Goal: Information Seeking & Learning: Learn about a topic

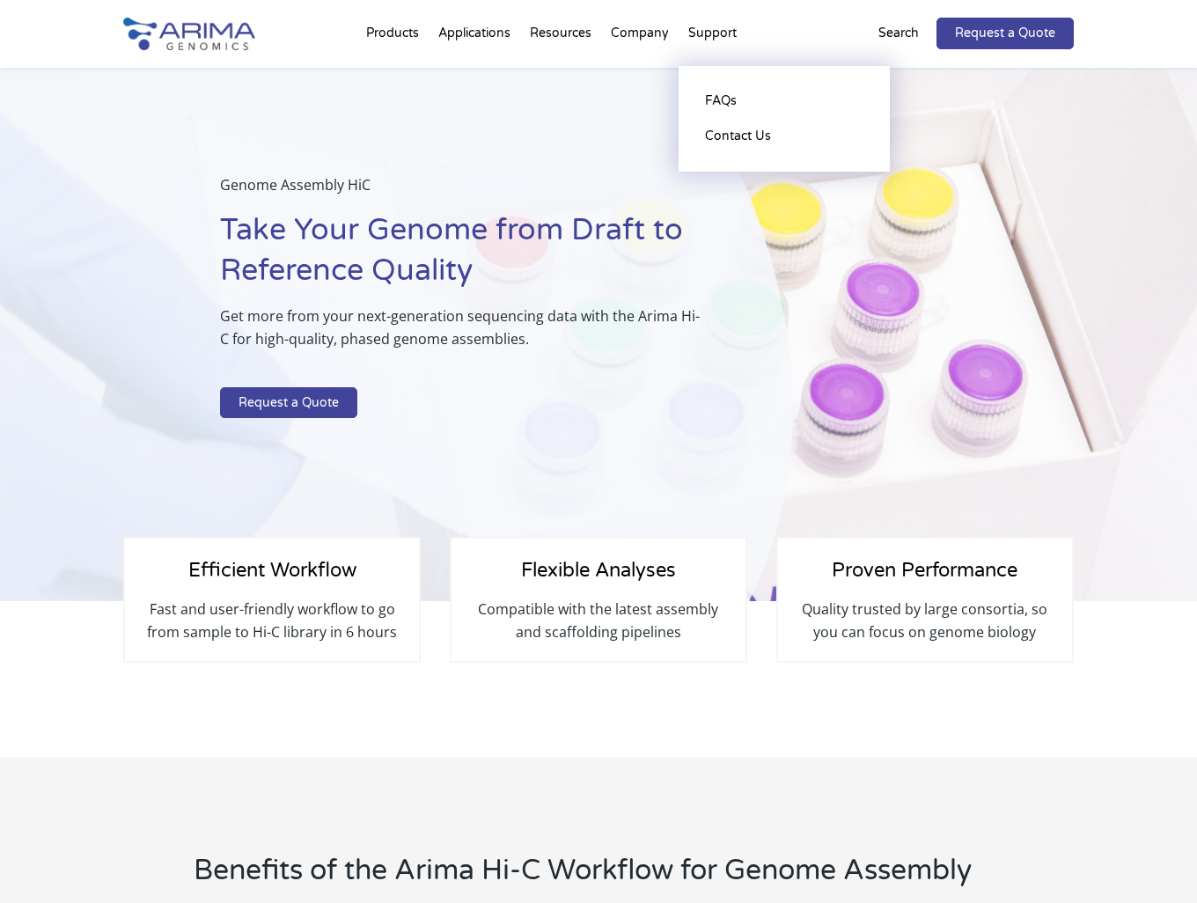
click at [716, 33] on li "Support FAQs Contact Us" at bounding box center [713, 37] width 68 height 60
click at [721, 95] on link "FAQs" at bounding box center [784, 101] width 176 height 35
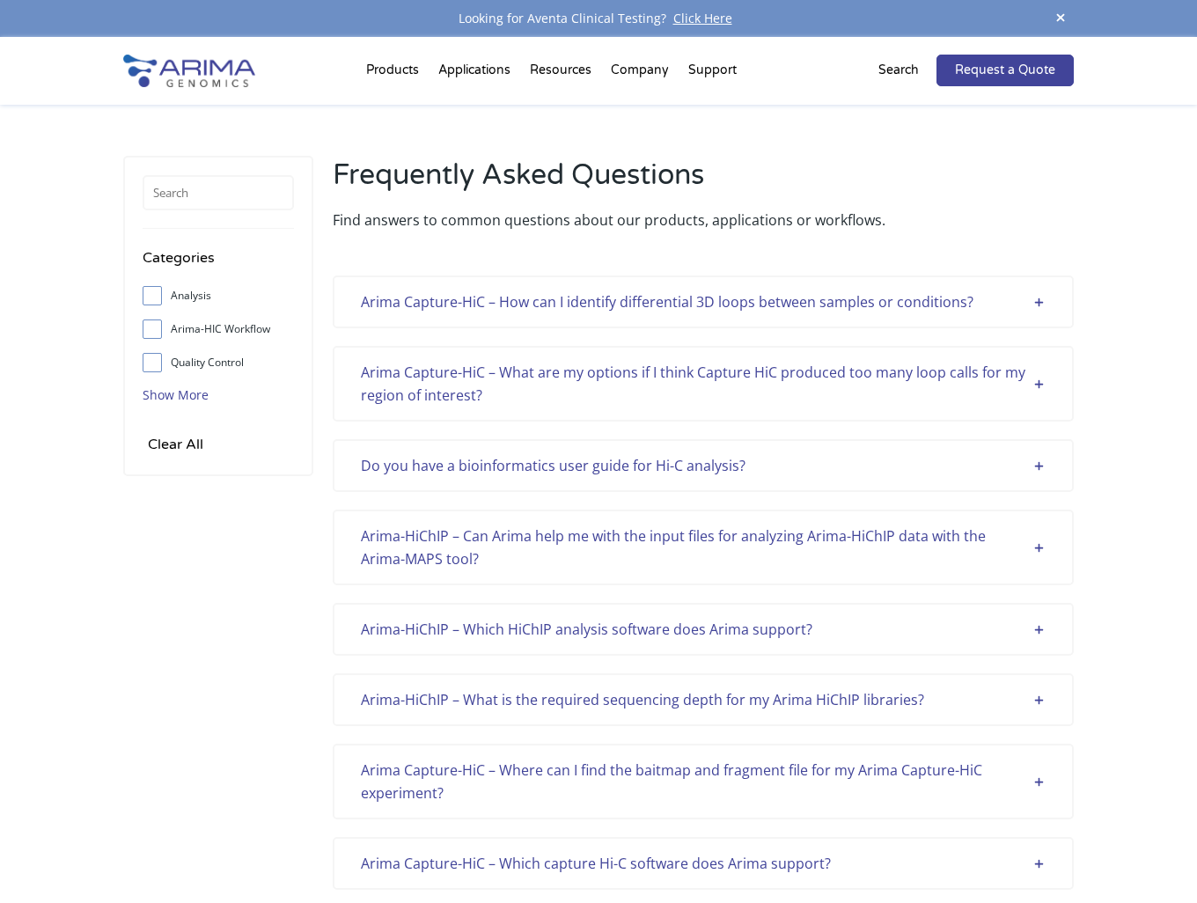
click at [187, 399] on span "Show More" at bounding box center [176, 394] width 66 height 17
click at [239, 185] on input "text" at bounding box center [218, 192] width 151 height 35
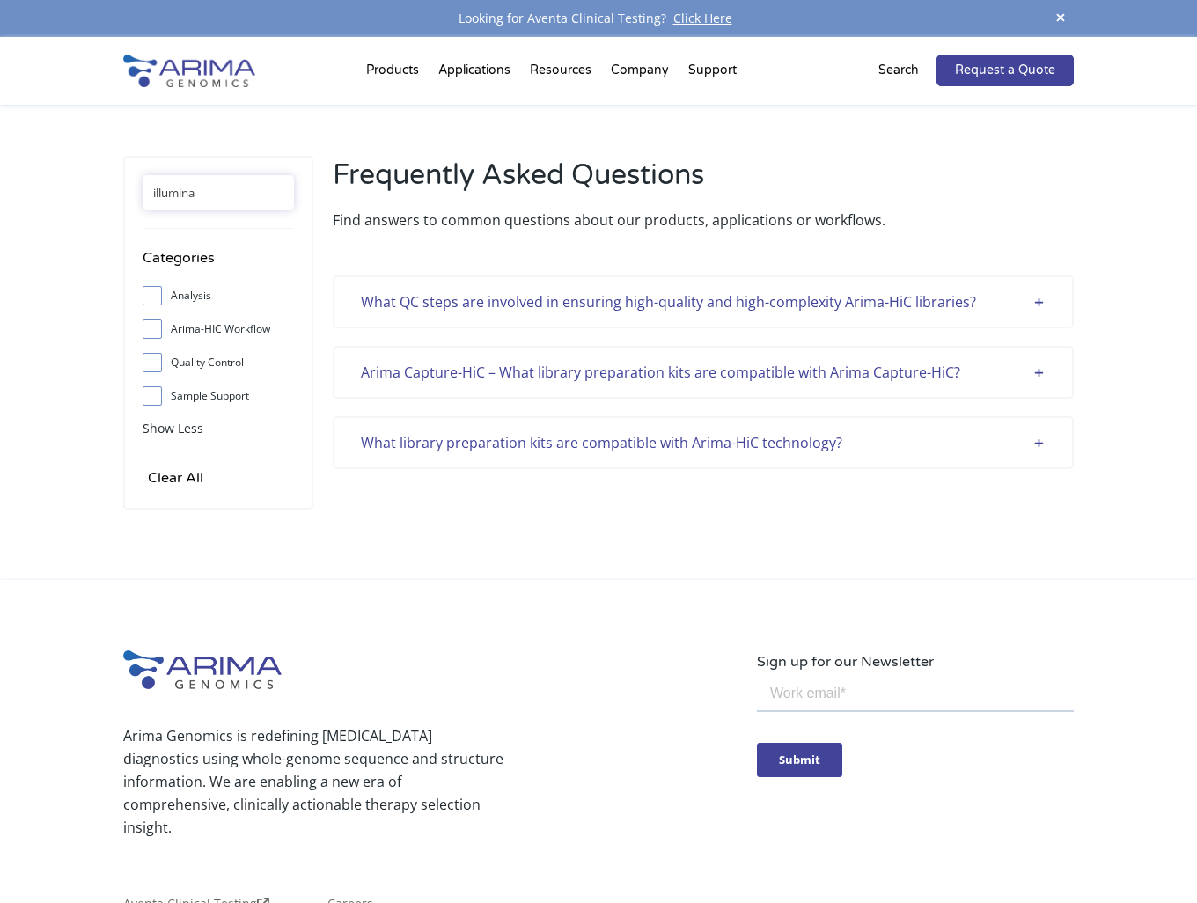
drag, startPoint x: 209, startPoint y: 195, endPoint x: 141, endPoint y: 195, distance: 68.7
click at [141, 195] on div "illumina Categories Analysis Arima-HIC Workflow Quality Control Sample Support …" at bounding box center [218, 333] width 190 height 354
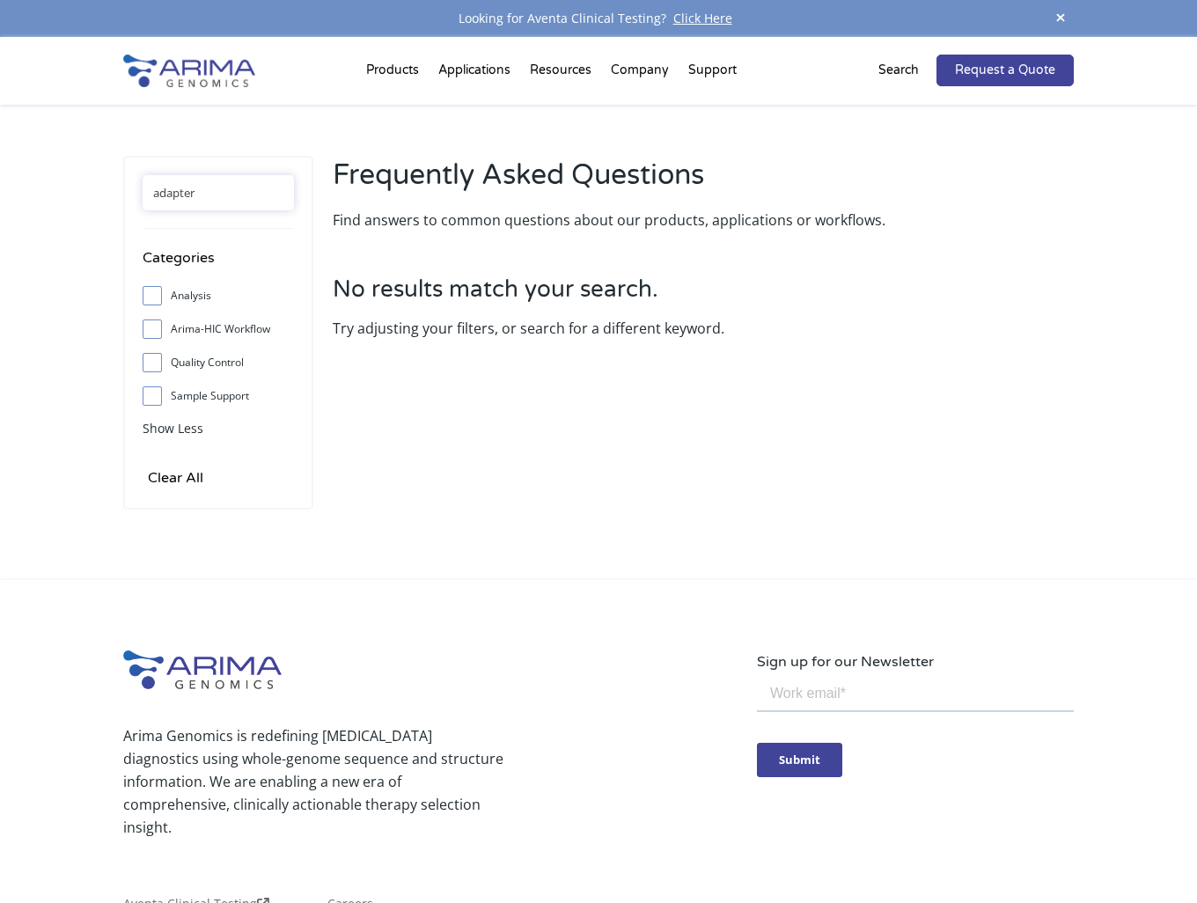
type input "adapter"
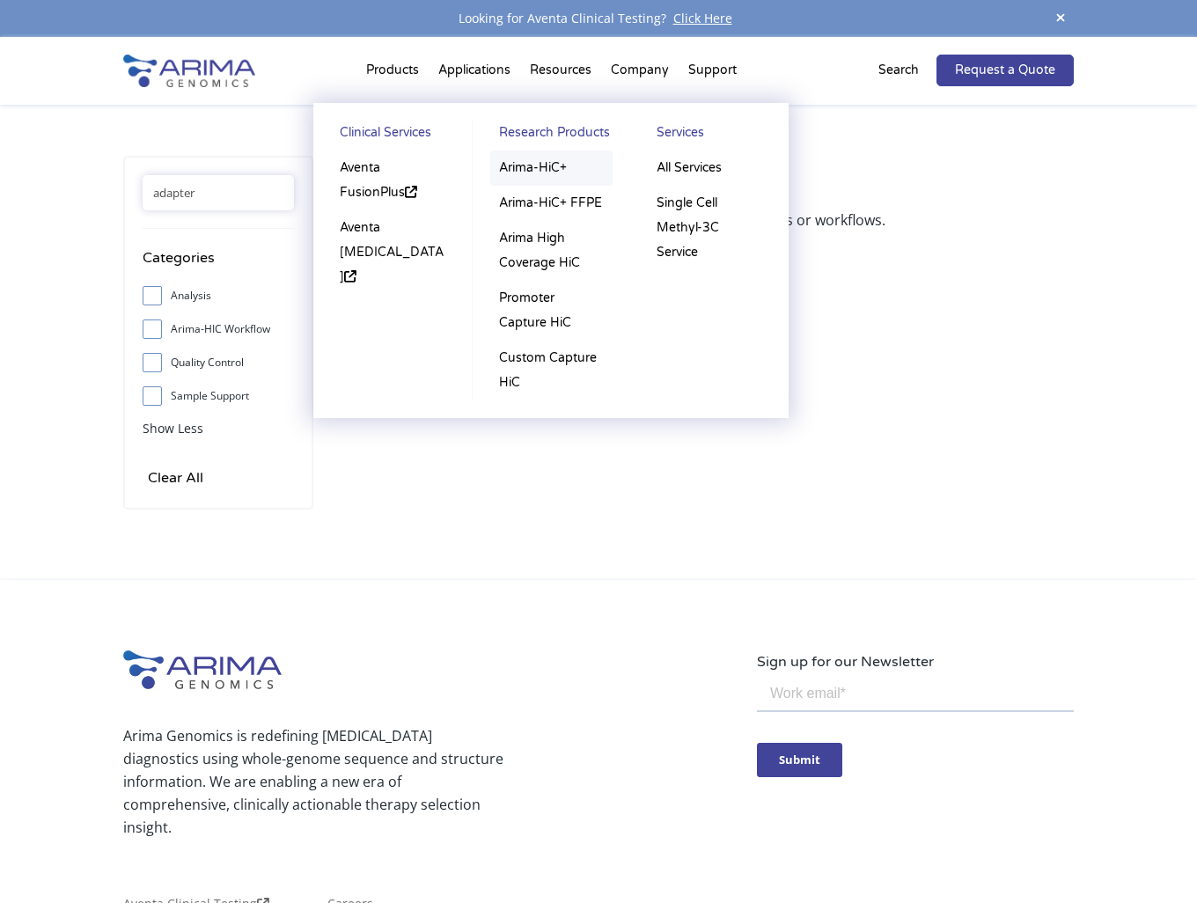
click at [513, 172] on link "Arima-HiC+" at bounding box center [551, 168] width 122 height 35
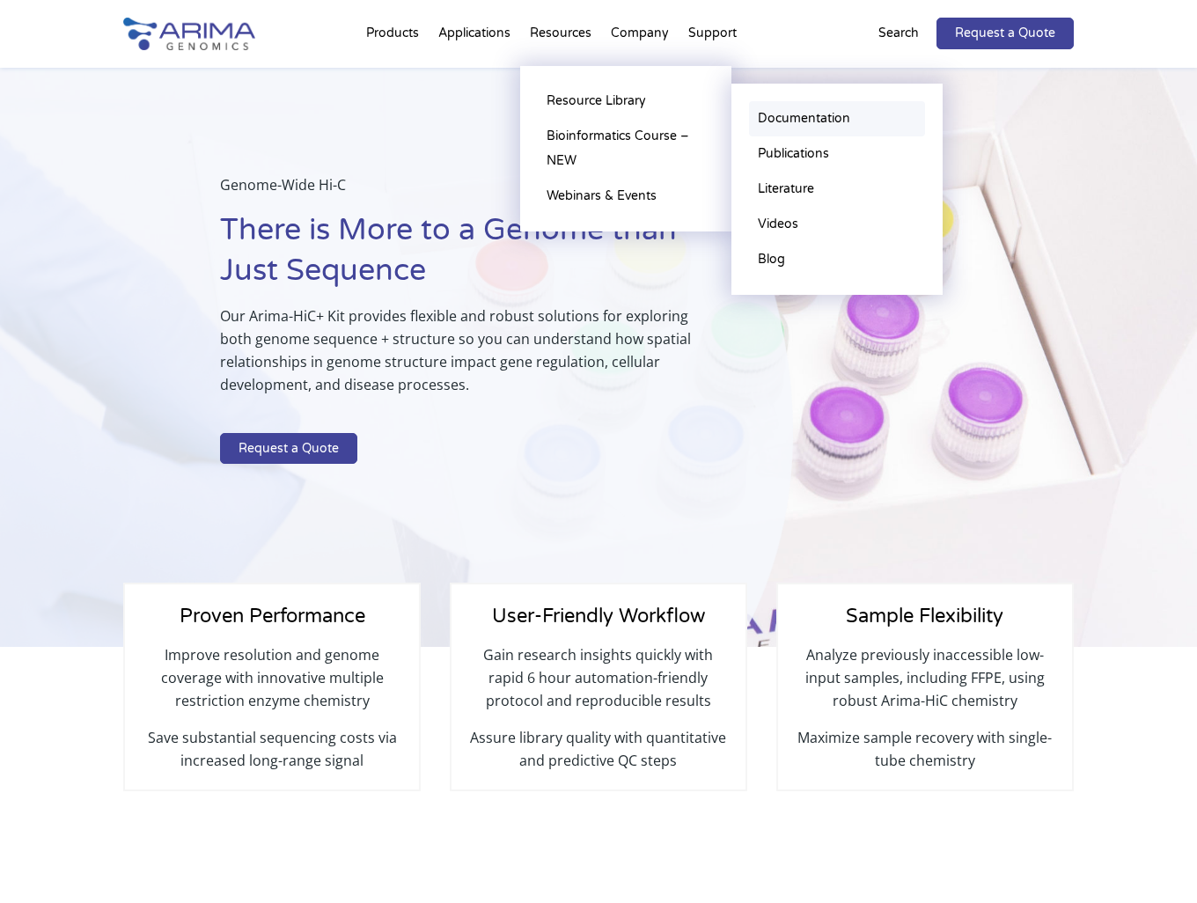
click at [833, 117] on link "Documentation" at bounding box center [837, 118] width 176 height 35
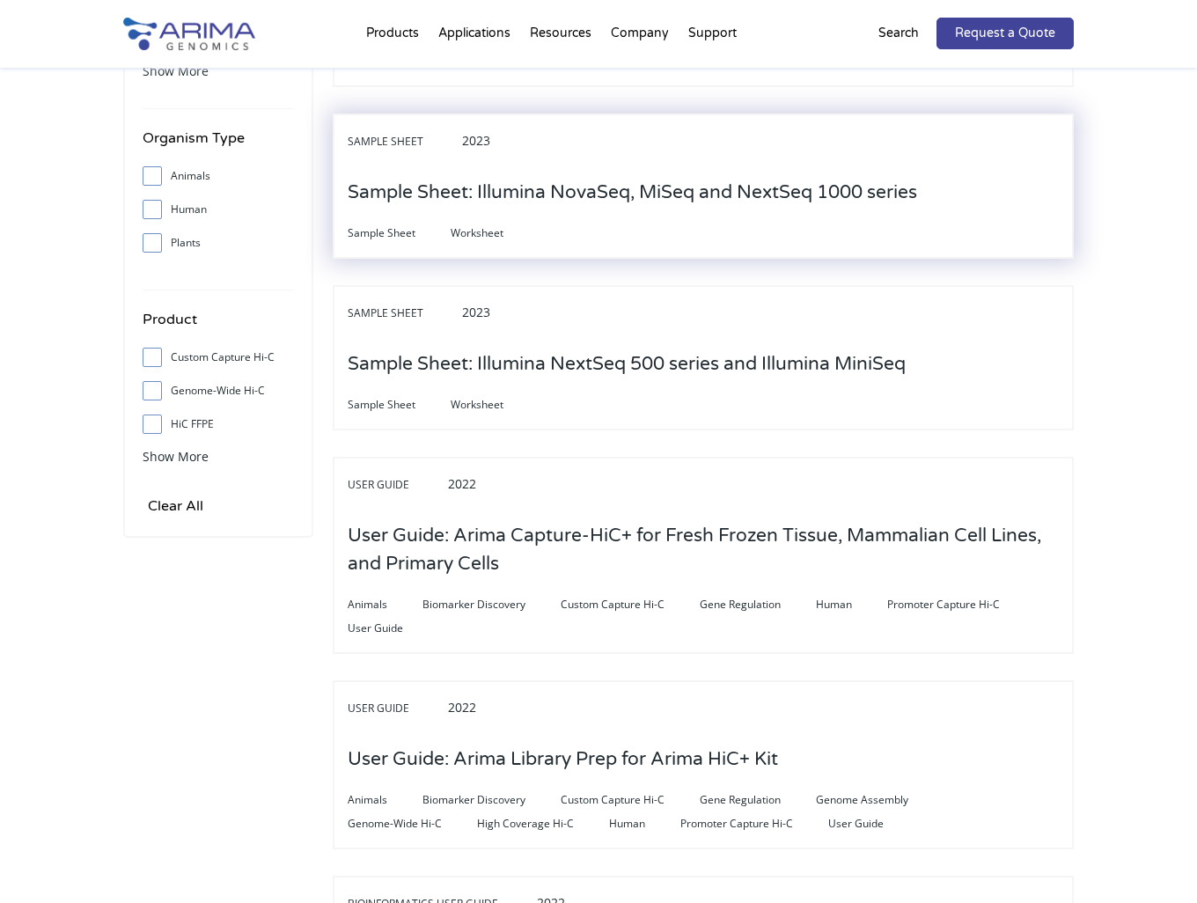
scroll to position [497, 0]
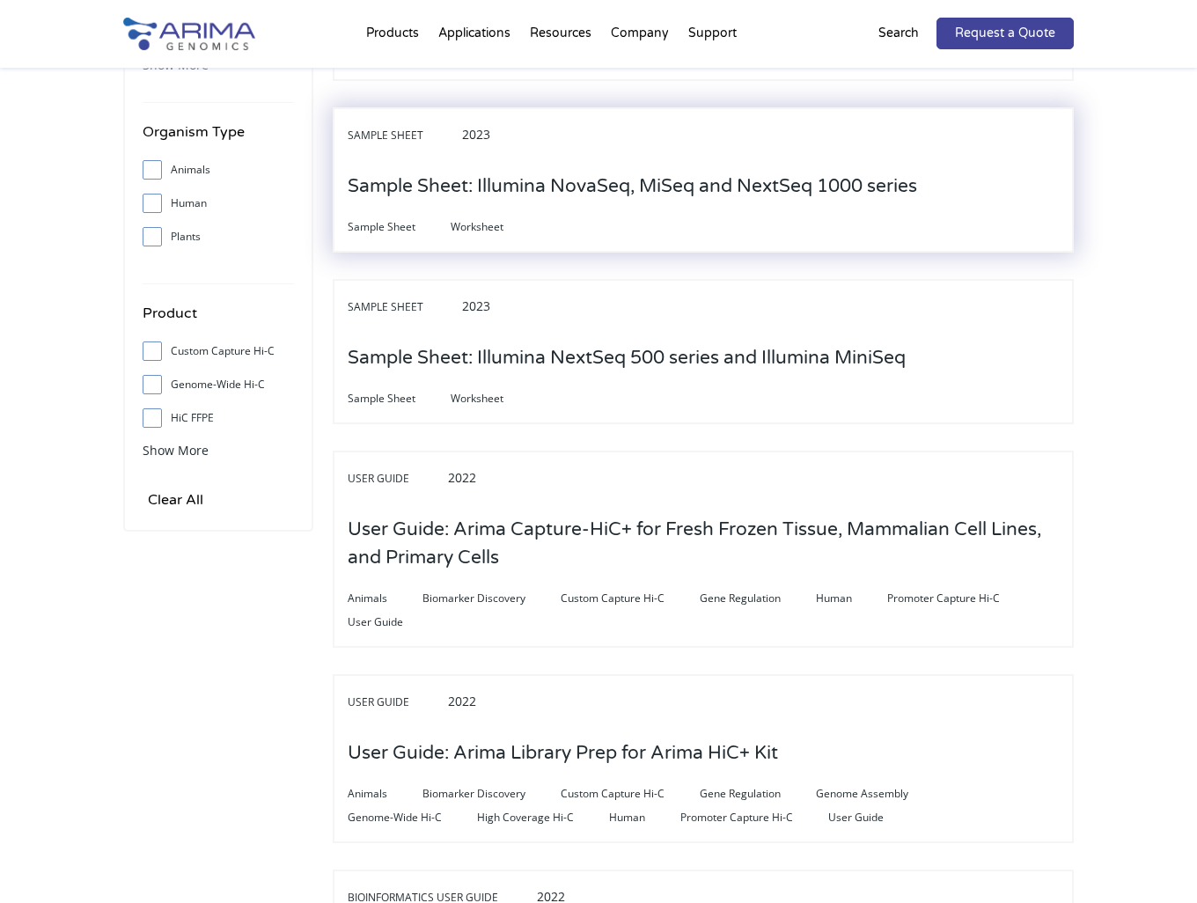
click at [673, 232] on div "Sample Sheet 2023 Sample Sheet: Illumina NovaSeq, MiSeq and NextSeq 1000 series…" at bounding box center [703, 179] width 741 height 145
click at [613, 184] on h3 "Sample Sheet: Illumina NovaSeq, MiSeq and NextSeq 1000 series" at bounding box center [632, 186] width 569 height 55
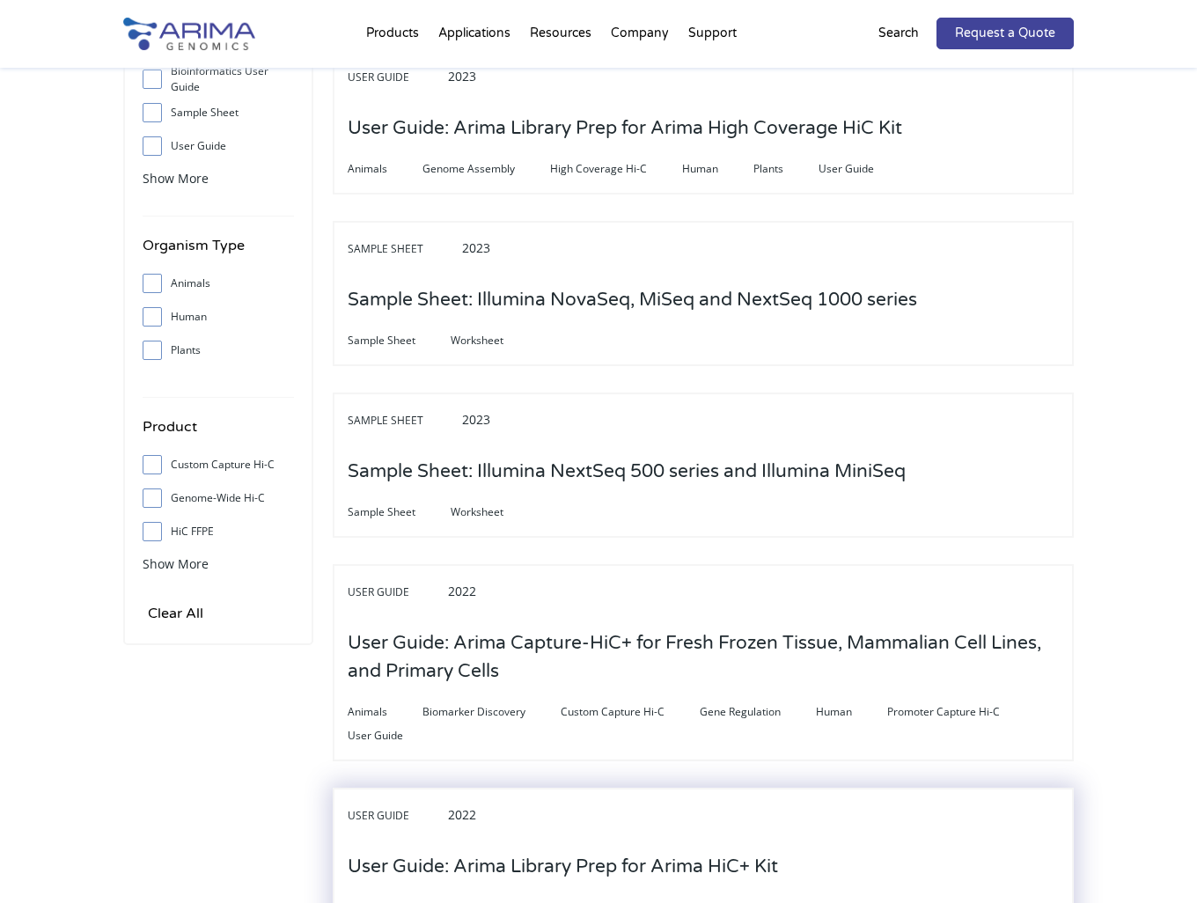
scroll to position [230, 0]
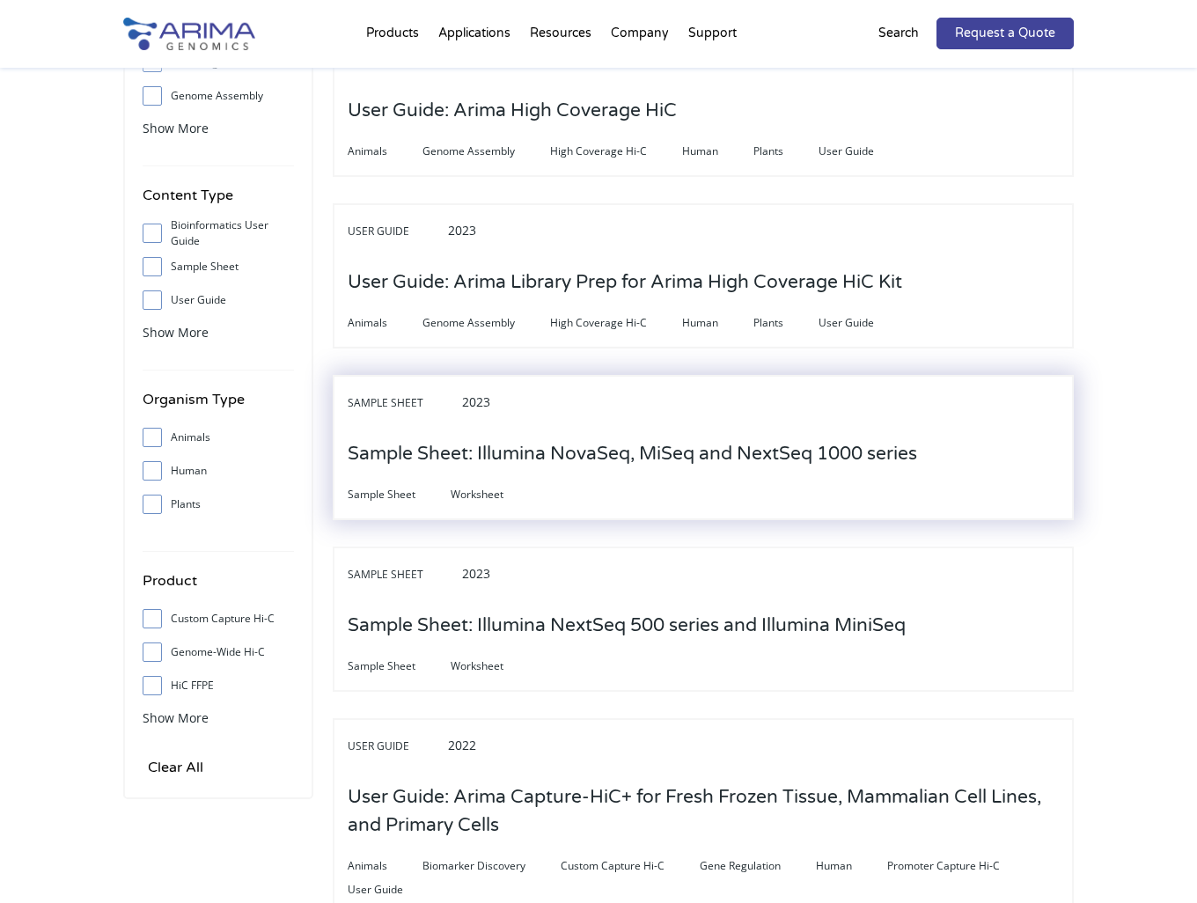
click at [614, 482] on div "Sample Sheet Worksheet" at bounding box center [703, 493] width 711 height 24
click at [433, 448] on h3 "Sample Sheet: Illumina NovaSeq, MiSeq and NextSeq 1000 series" at bounding box center [632, 454] width 569 height 55
